Goal: Navigation & Orientation: Understand site structure

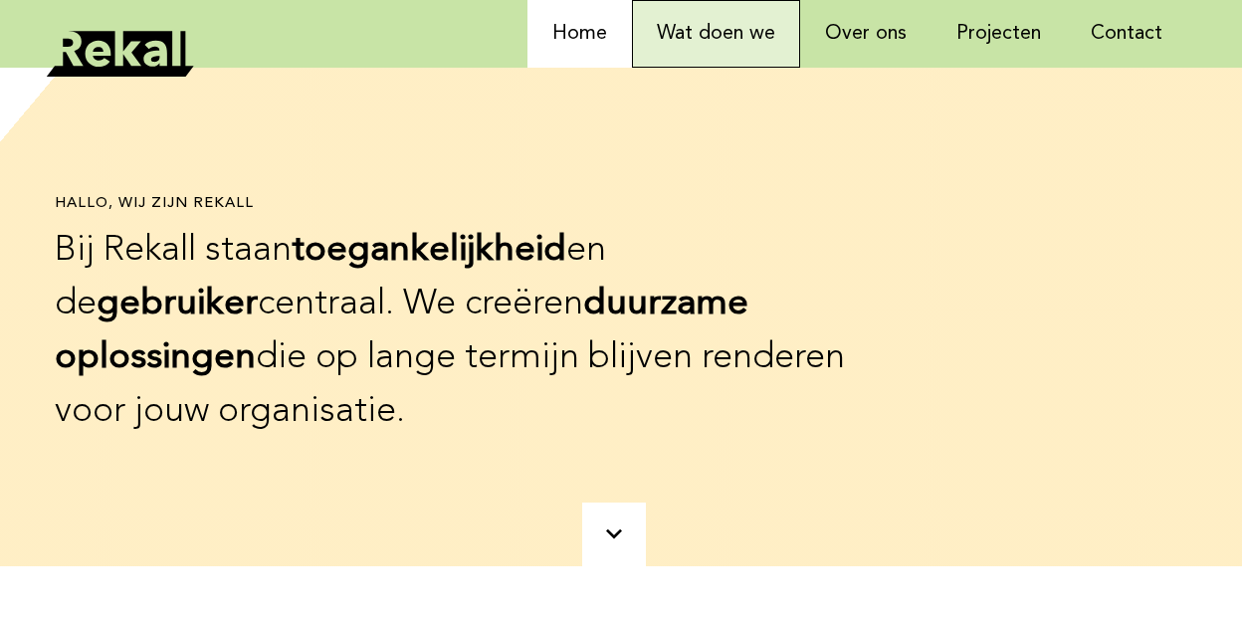
click at [728, 23] on link "Wat doen we" at bounding box center [716, 34] width 168 height 68
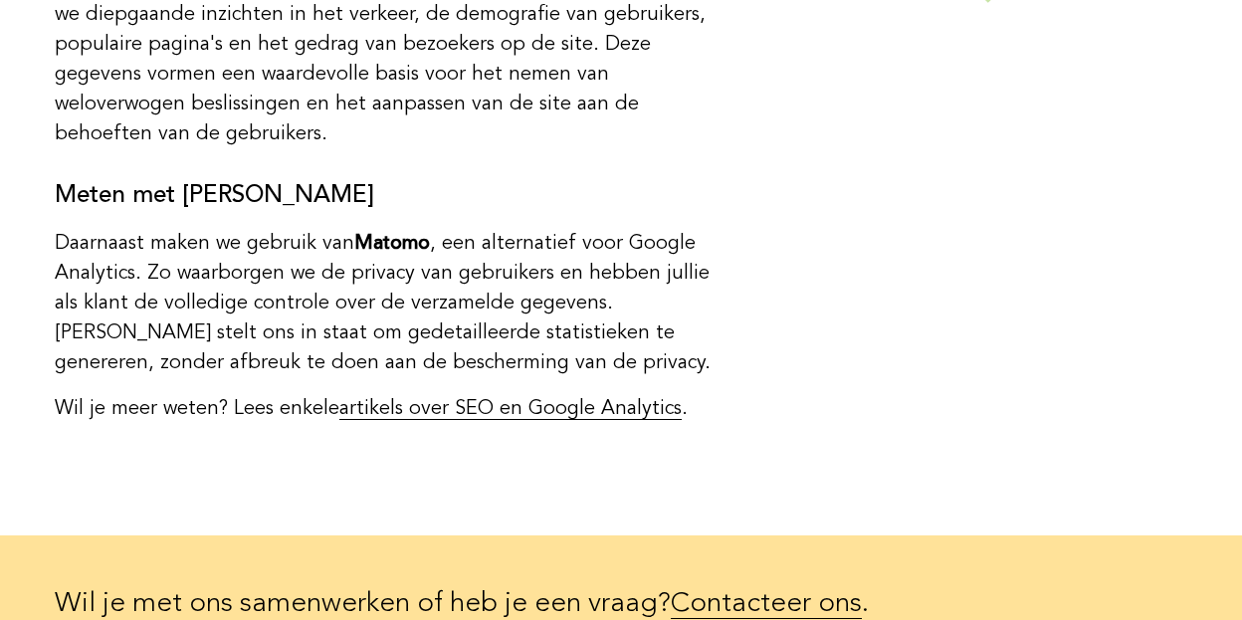
scroll to position [5113, 0]
click at [383, 234] on b "Matomo" at bounding box center [392, 244] width 76 height 20
copy b "Matomo"
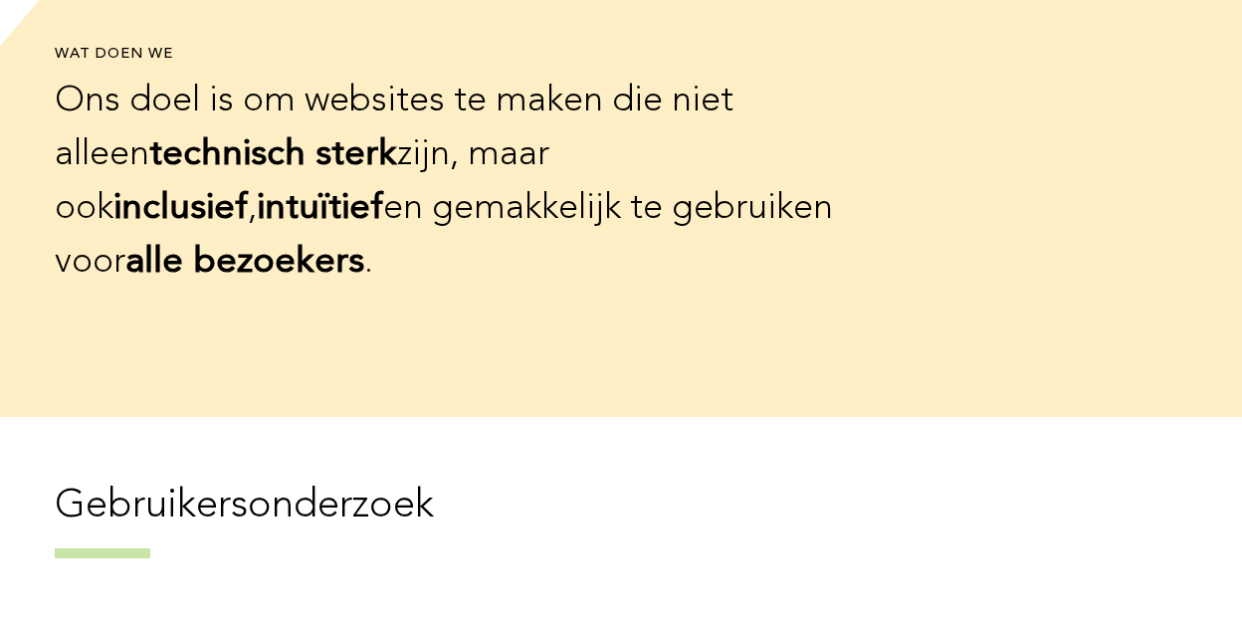
scroll to position [0, 0]
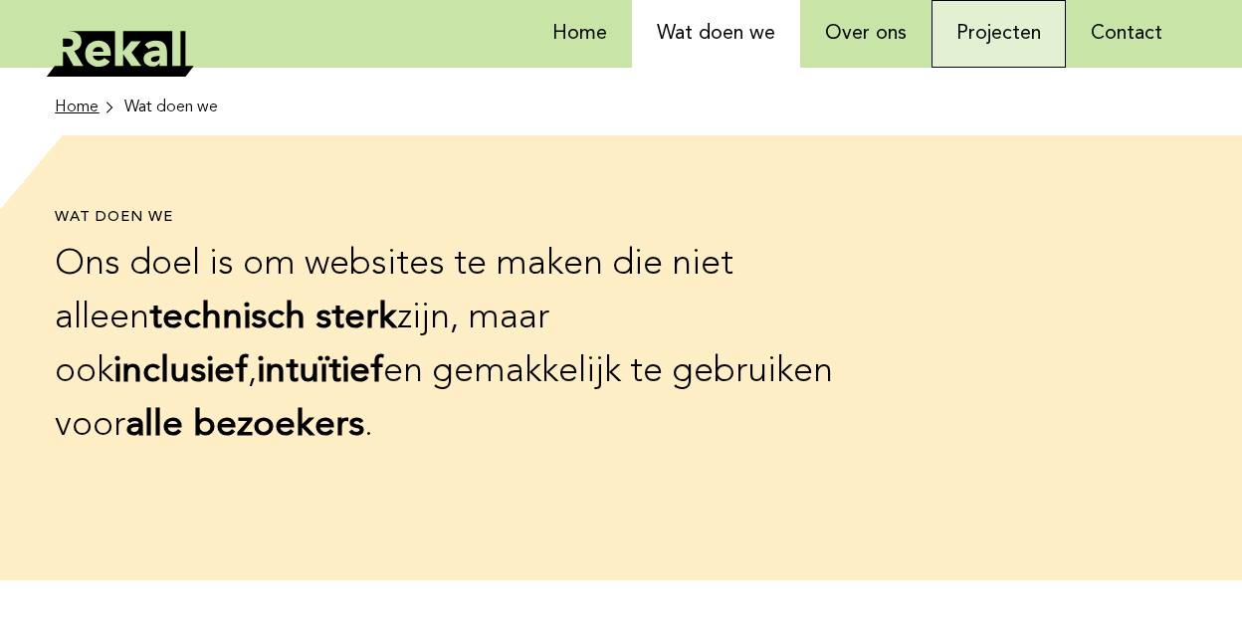
click at [1029, 28] on link "Projecten" at bounding box center [999, 34] width 134 height 68
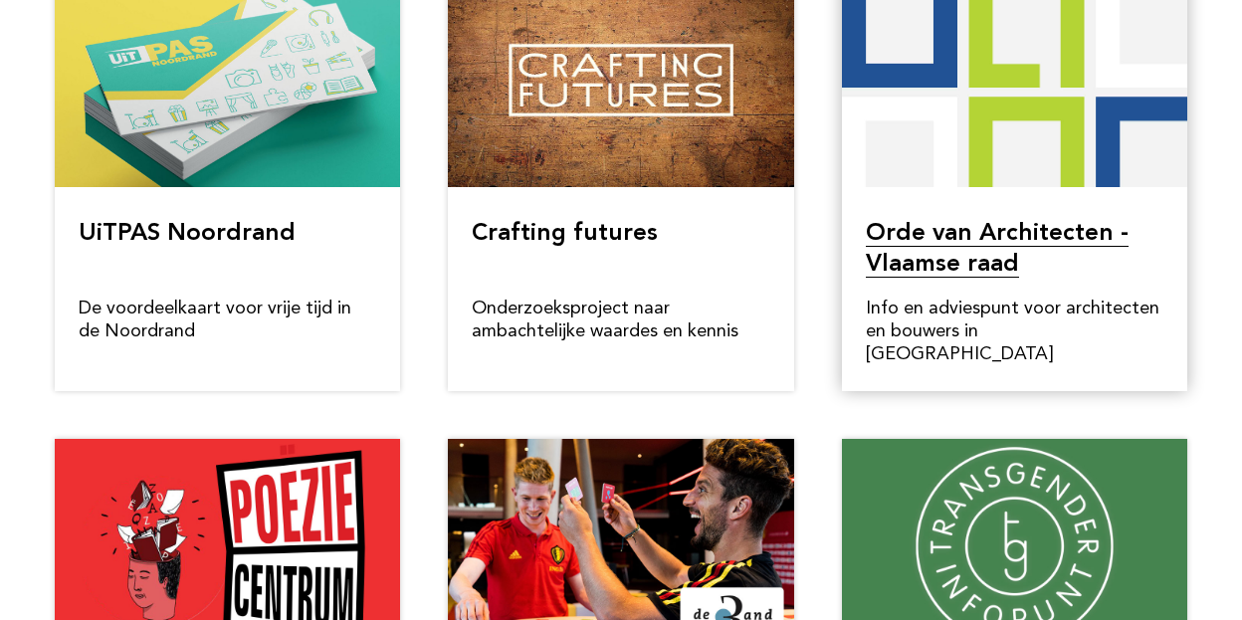
scroll to position [771, 0]
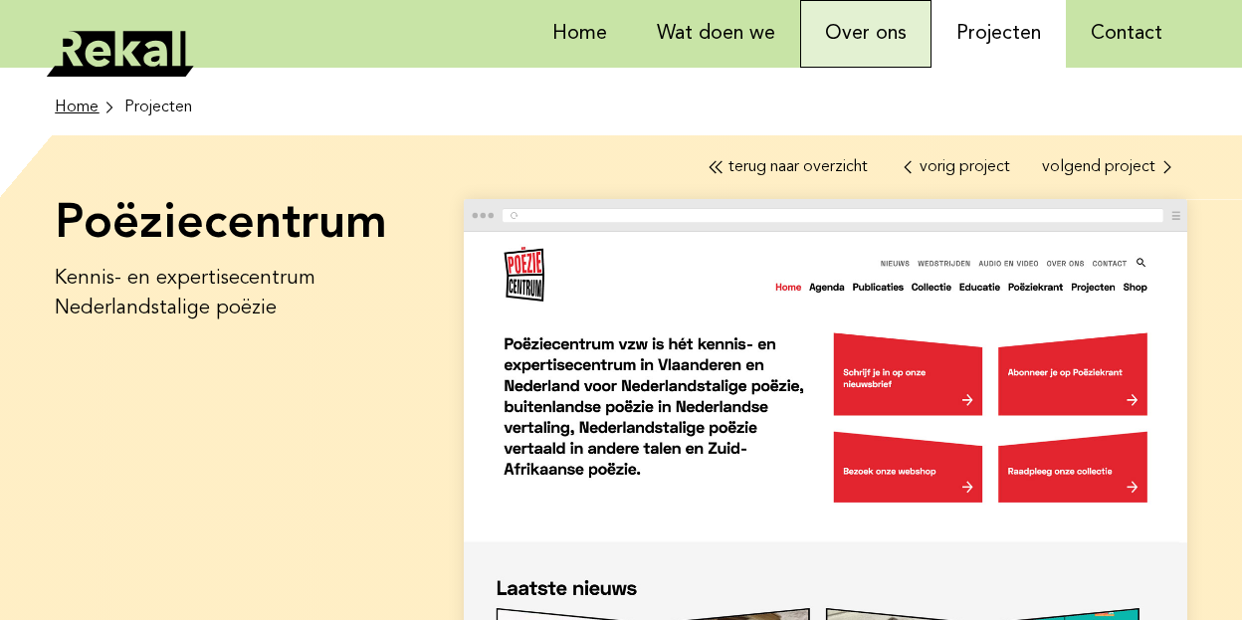
click at [887, 15] on link "Over ons" at bounding box center [865, 34] width 131 height 68
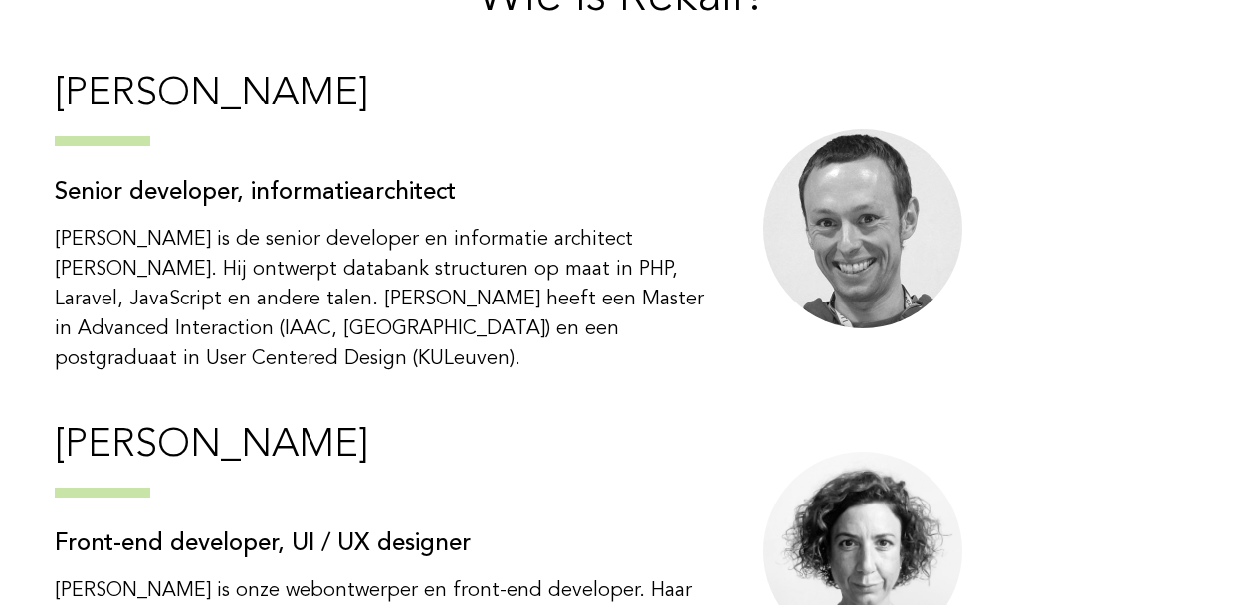
scroll to position [6907, 0]
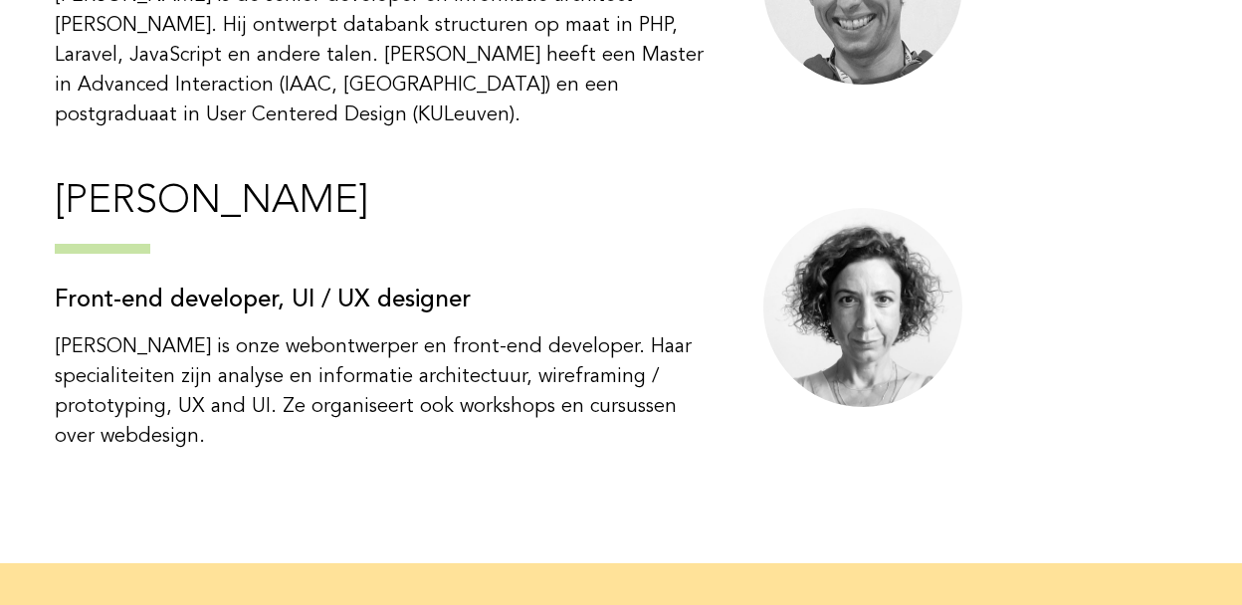
drag, startPoint x: 295, startPoint y: 106, endPoint x: 52, endPoint y: 110, distance: 243.0
copy h3 "[PERSON_NAME]"
